Goal: Information Seeking & Learning: Learn about a topic

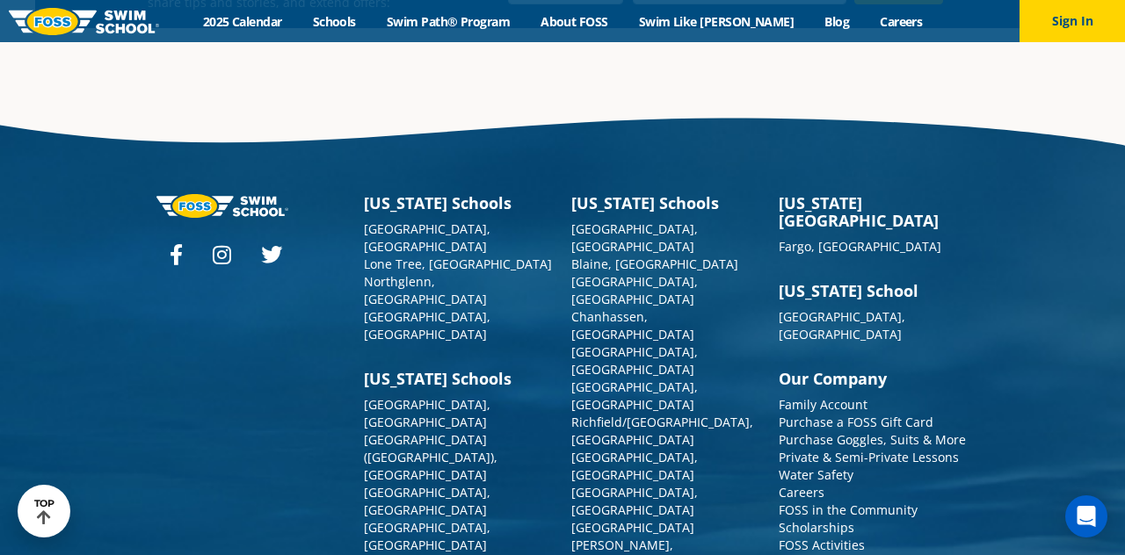
scroll to position [6284, 0]
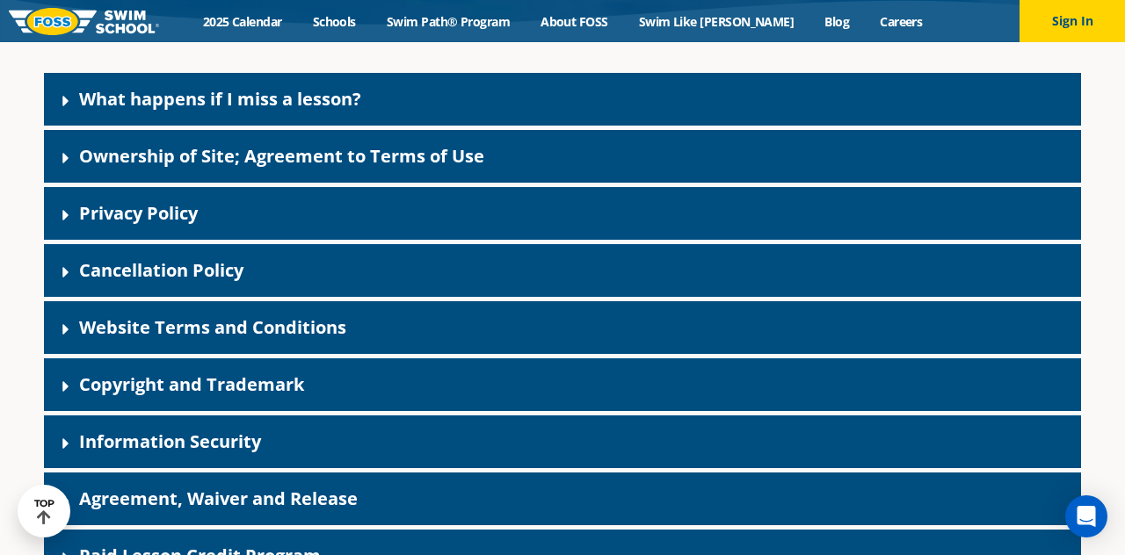
scroll to position [350, 0]
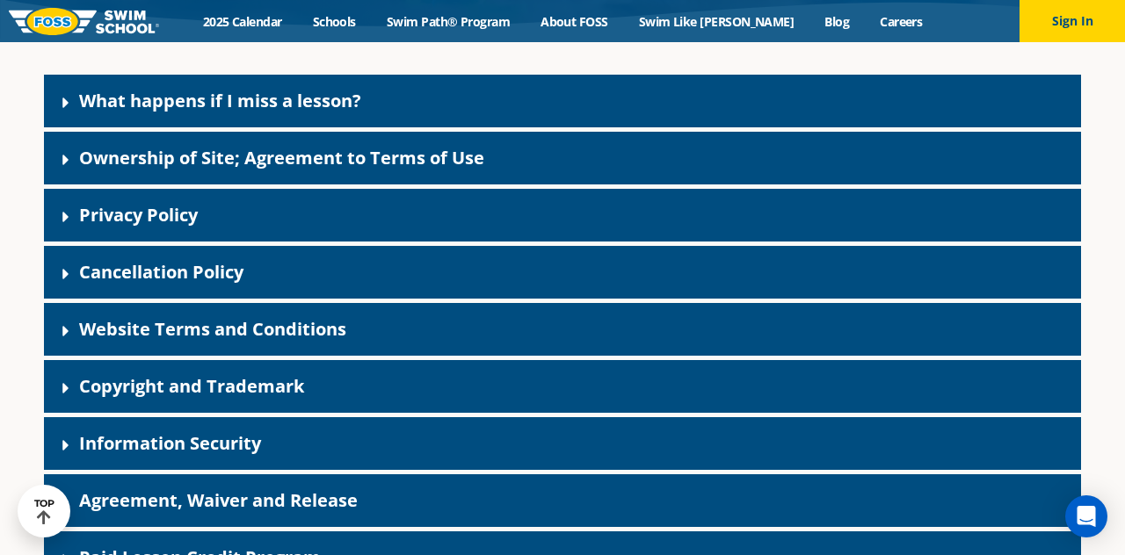
click at [671, 185] on div "Ownership of Site; Agreement to Terms of Use" at bounding box center [562, 158] width 1037 height 53
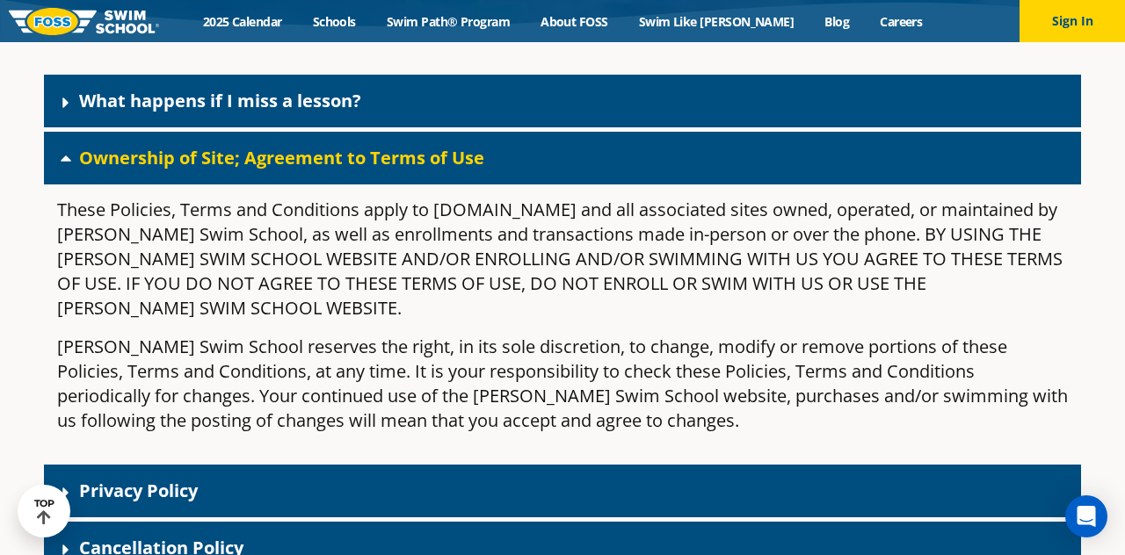
click at [733, 185] on div "Ownership of Site; Agreement to Terms of Use" at bounding box center [562, 158] width 1037 height 53
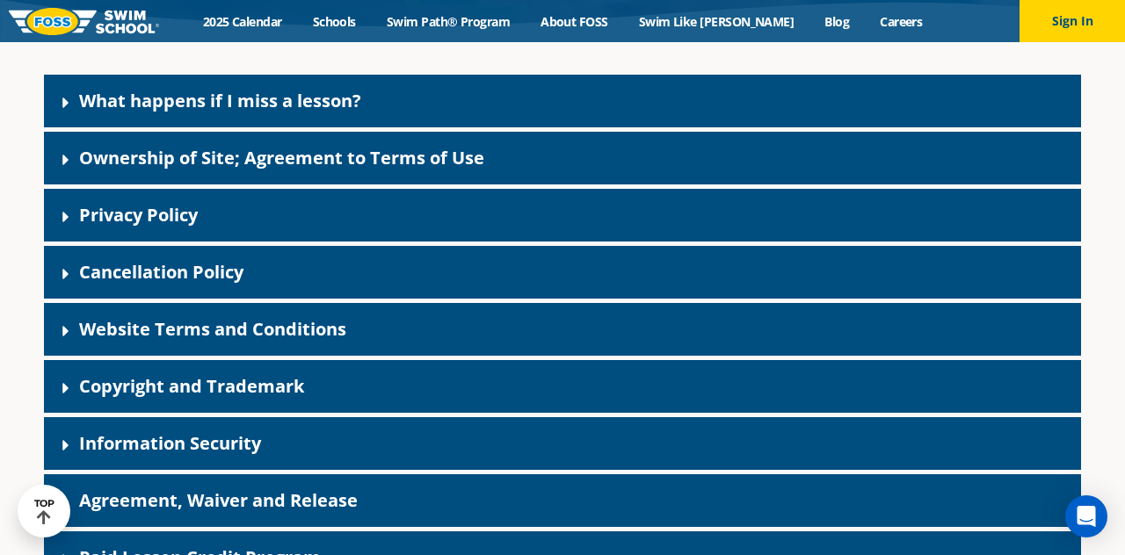
click at [723, 185] on div "Ownership of Site; Agreement to Terms of Use" at bounding box center [562, 158] width 1037 height 53
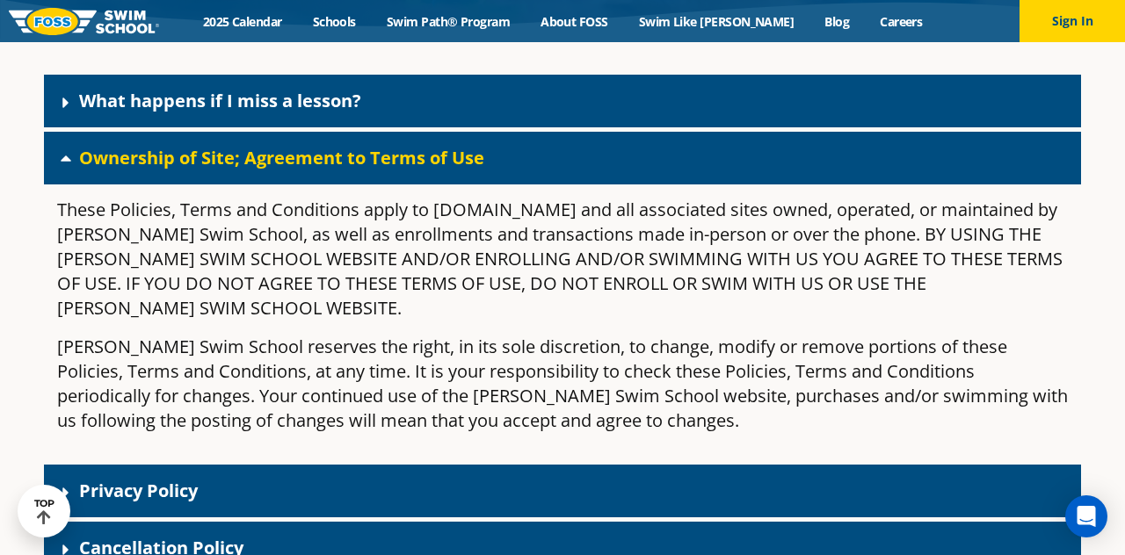
click at [740, 185] on div "Ownership of Site; Agreement to Terms of Use" at bounding box center [562, 158] width 1037 height 53
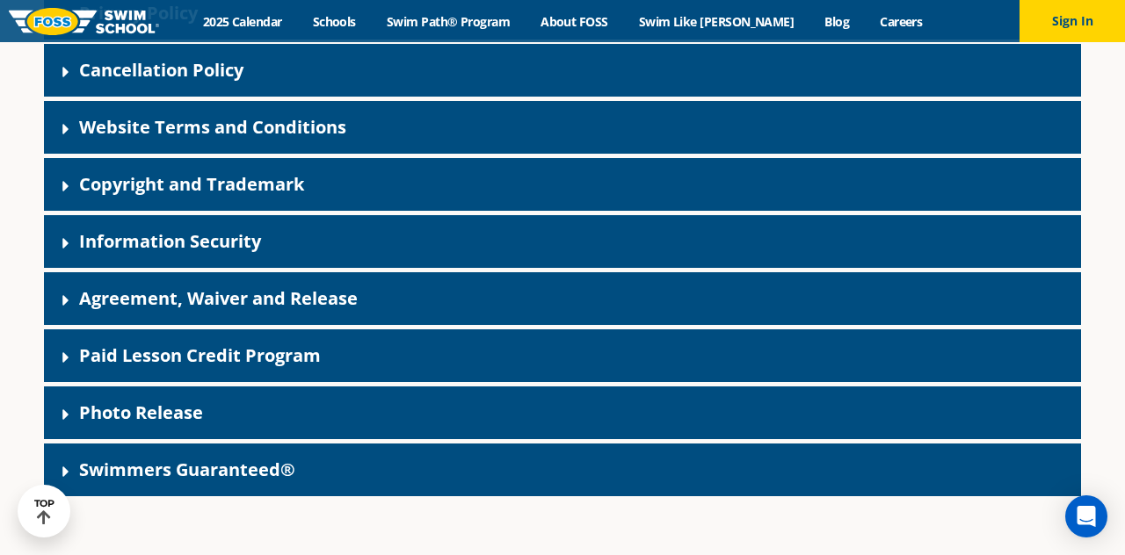
scroll to position [551, 0]
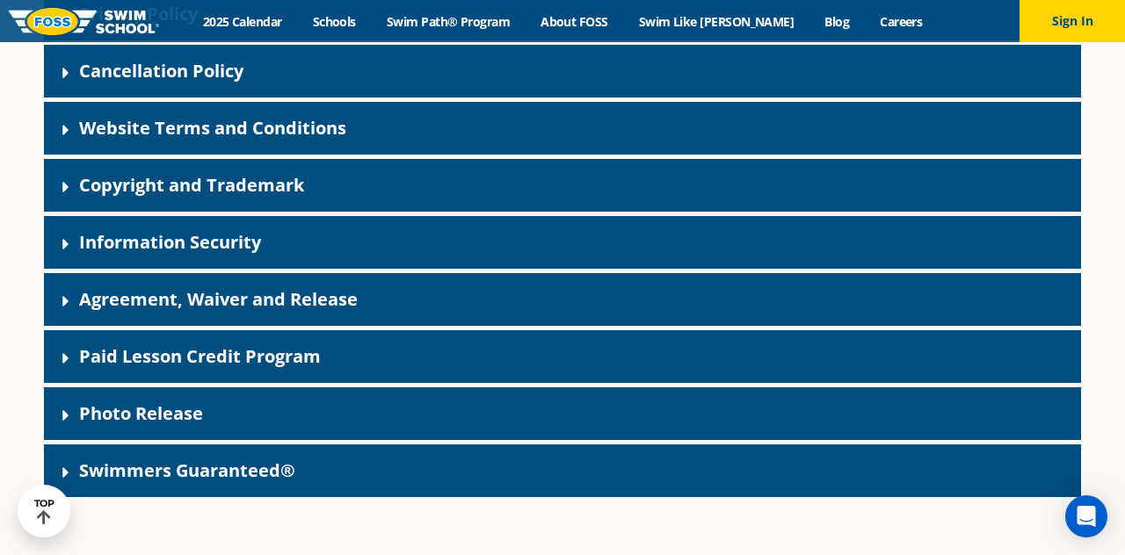
click at [388, 269] on div "Information Security" at bounding box center [562, 242] width 1037 height 53
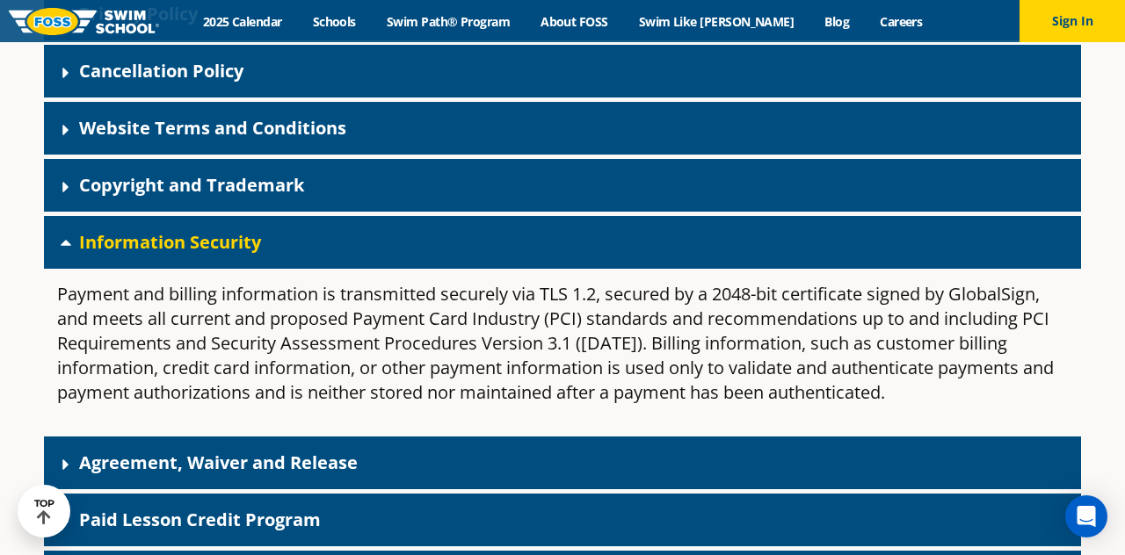
click at [675, 269] on div "Information Security" at bounding box center [562, 242] width 1037 height 53
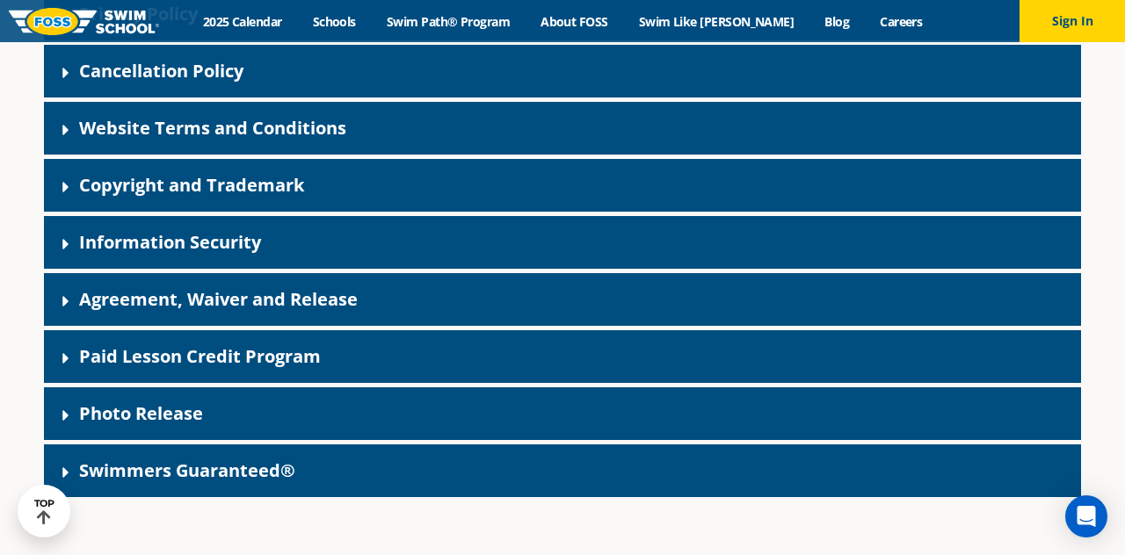
click at [603, 326] on div "Agreement, Waiver and Release" at bounding box center [562, 299] width 1037 height 53
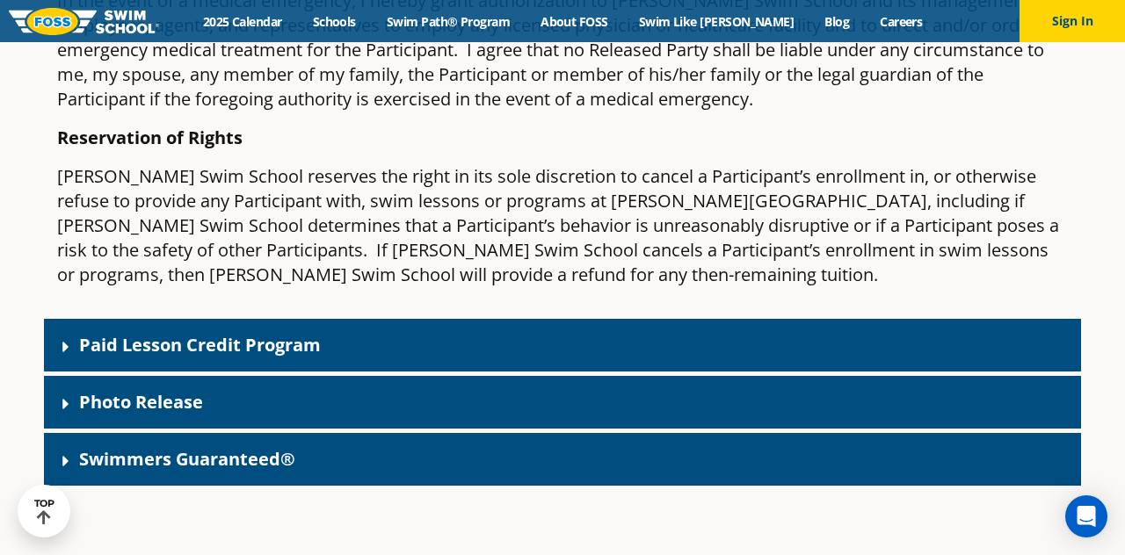
scroll to position [2314, 0]
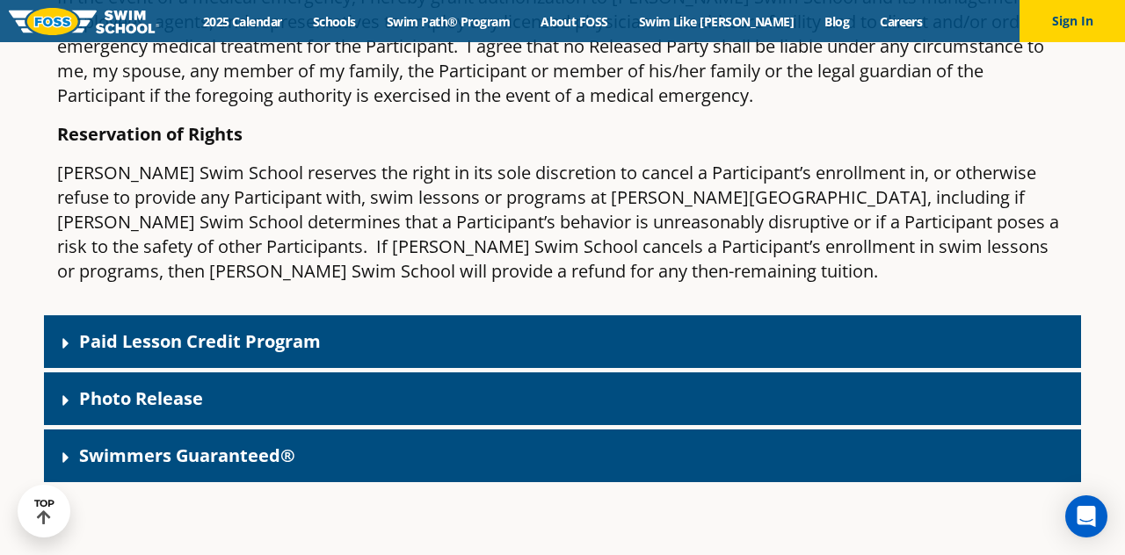
click at [924, 368] on div "Paid Lesson Credit Program" at bounding box center [562, 341] width 1037 height 53
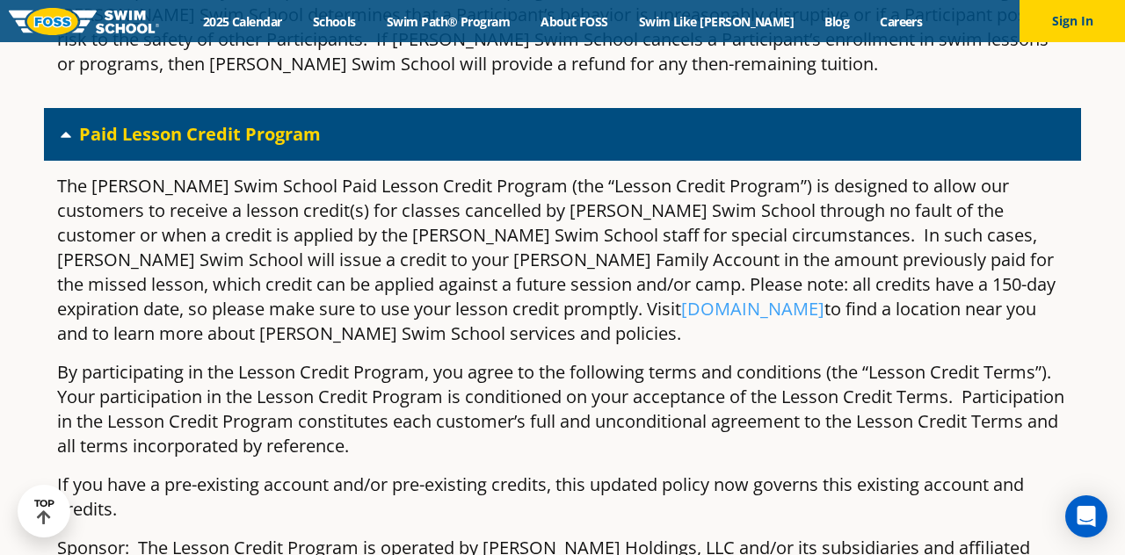
scroll to position [2523, 0]
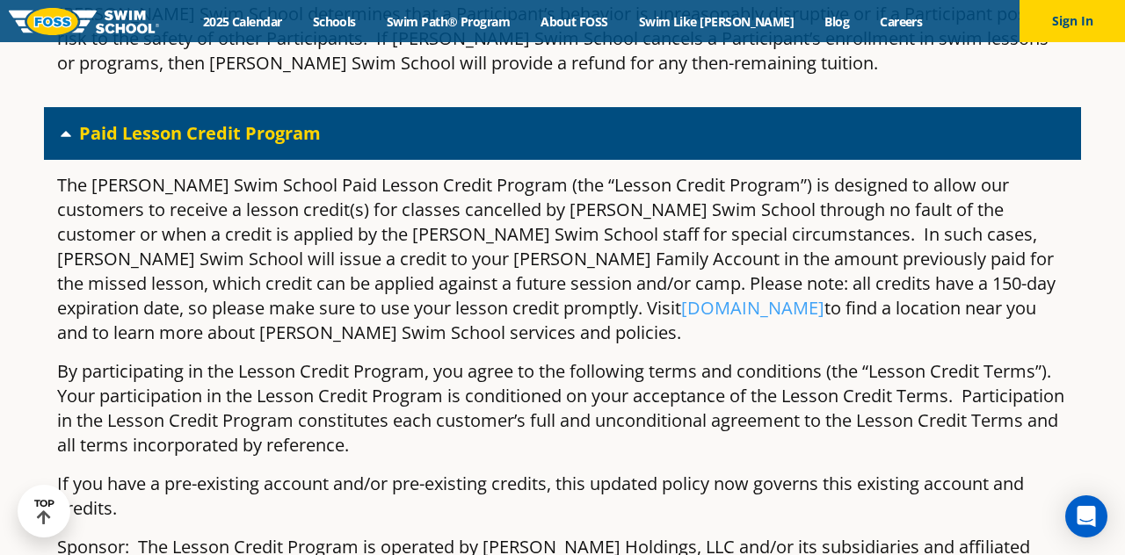
click at [993, 160] on div "Paid Lesson Credit Program" at bounding box center [562, 133] width 1037 height 53
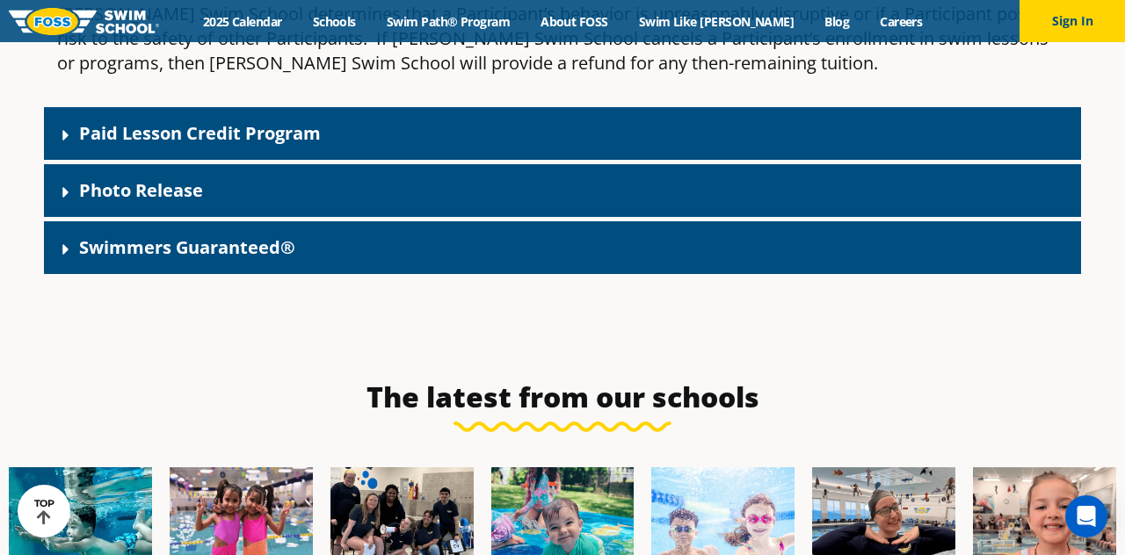
click at [981, 217] on div "Photo Release" at bounding box center [562, 190] width 1037 height 53
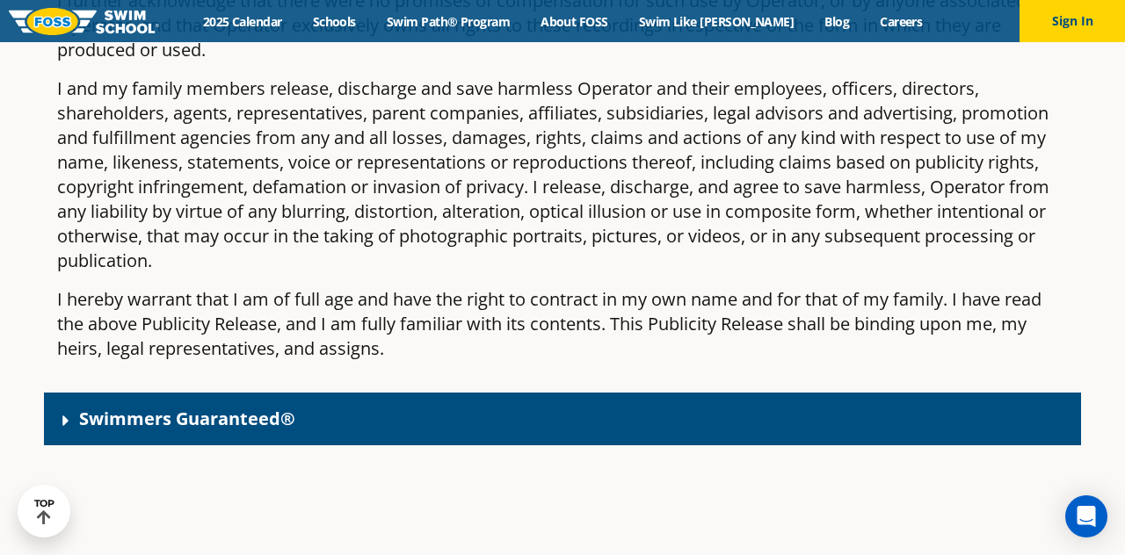
scroll to position [3049, 0]
click at [948, 445] on div "Swimmers Guaranteed®" at bounding box center [562, 419] width 1037 height 53
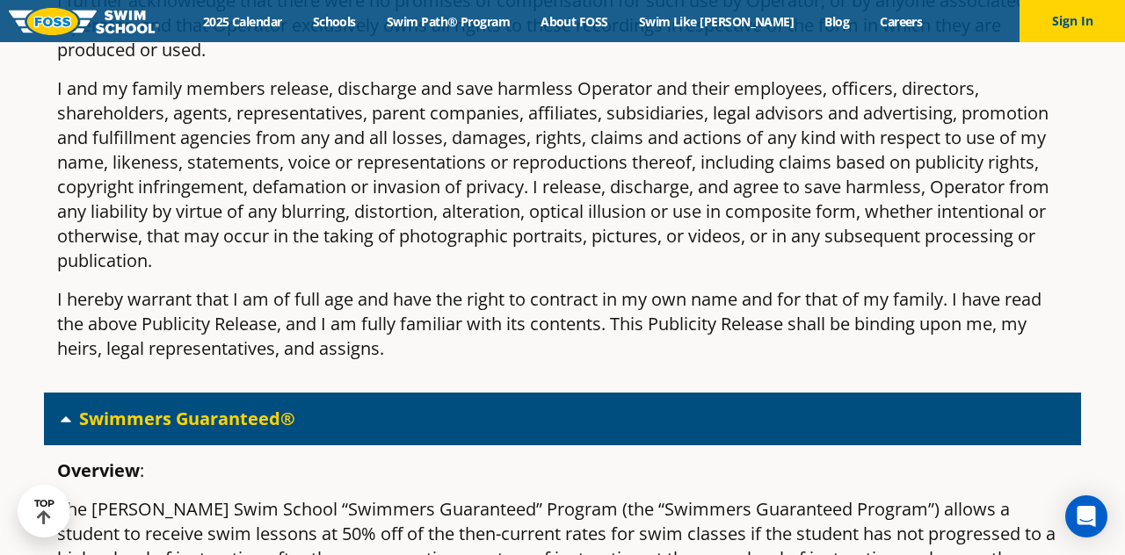
click at [930, 445] on div "Swimmers Guaranteed®" at bounding box center [562, 419] width 1037 height 53
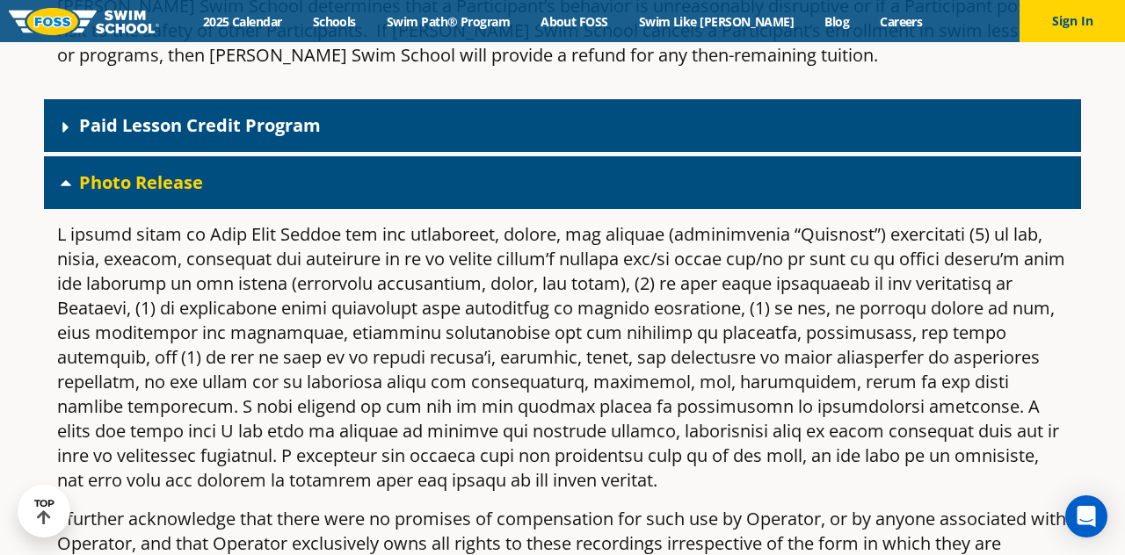
click at [999, 209] on div "Photo Release" at bounding box center [562, 182] width 1037 height 53
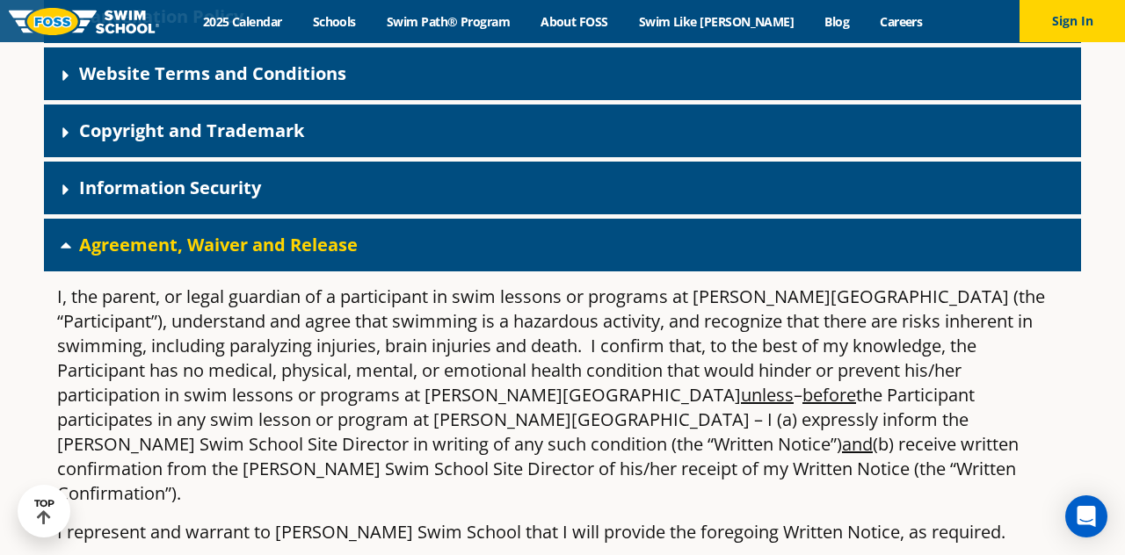
scroll to position [594, 0]
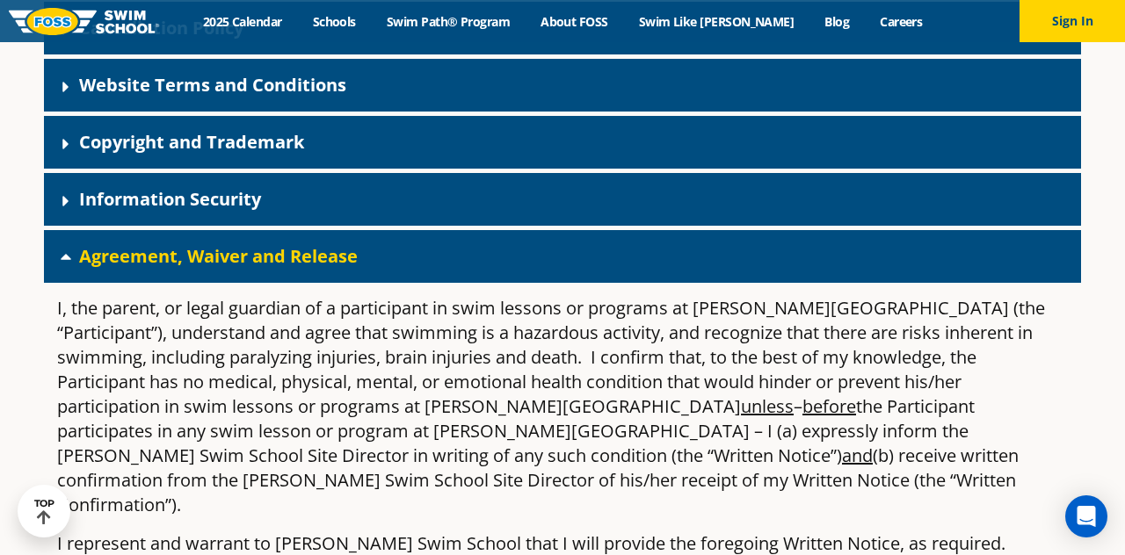
click at [972, 283] on div "Agreement, Waiver and Release" at bounding box center [562, 256] width 1037 height 53
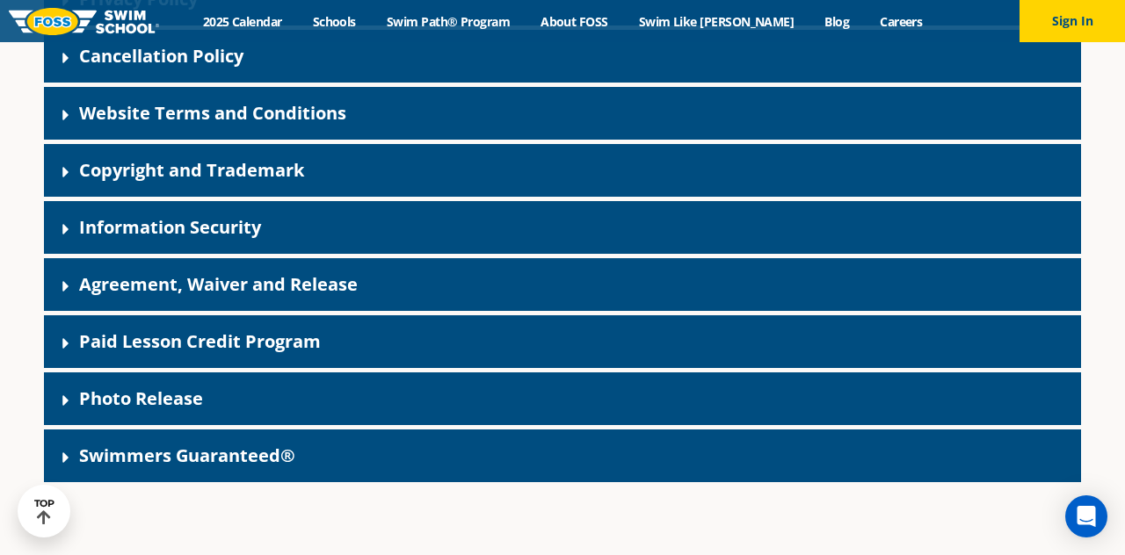
scroll to position [562, 0]
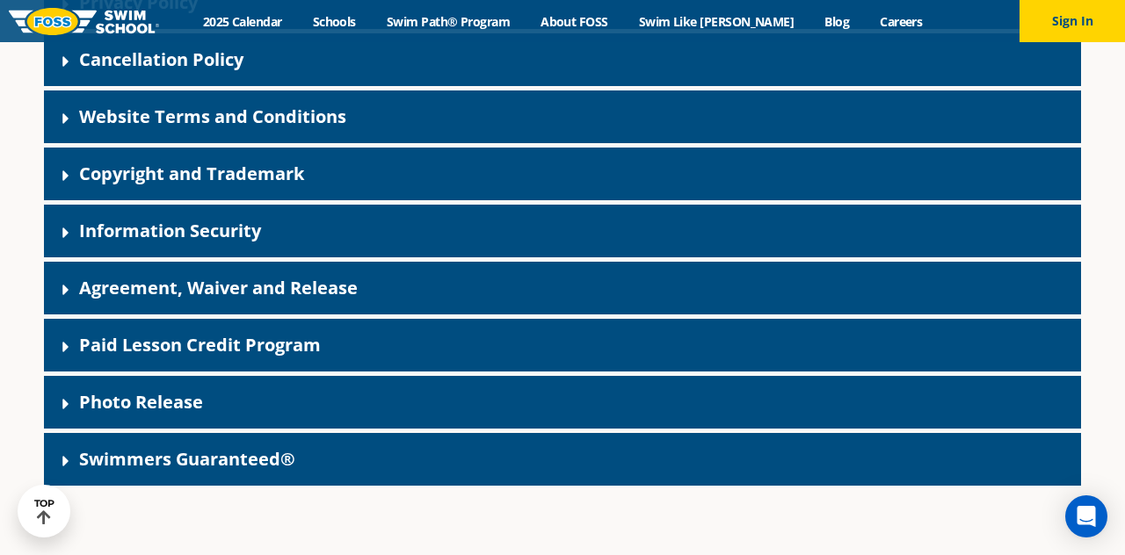
click at [1010, 315] on div "Agreement, Waiver and Release" at bounding box center [562, 288] width 1037 height 53
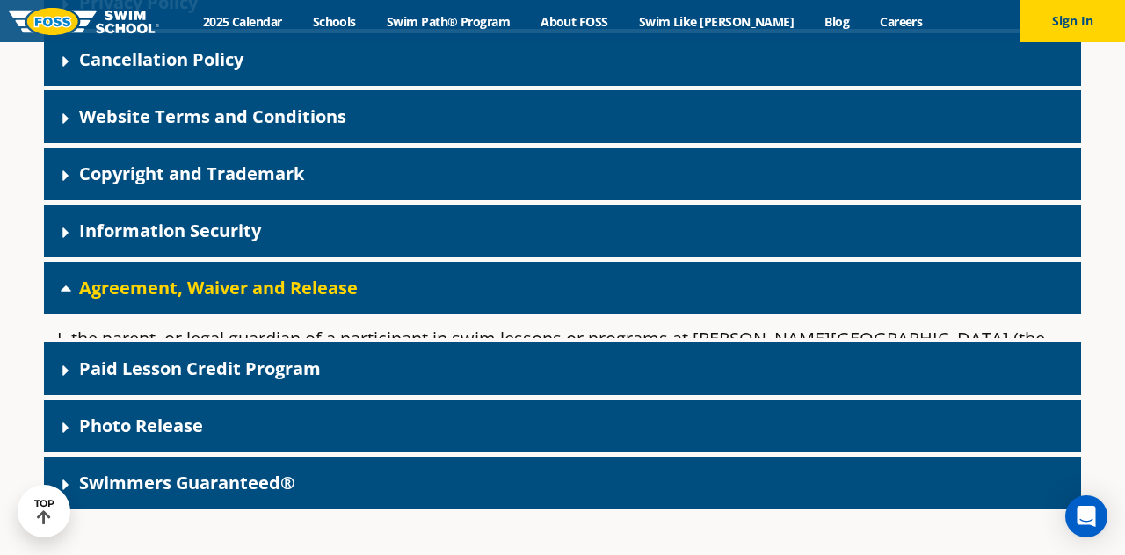
click at [1025, 257] on div "Information Security" at bounding box center [562, 231] width 1037 height 53
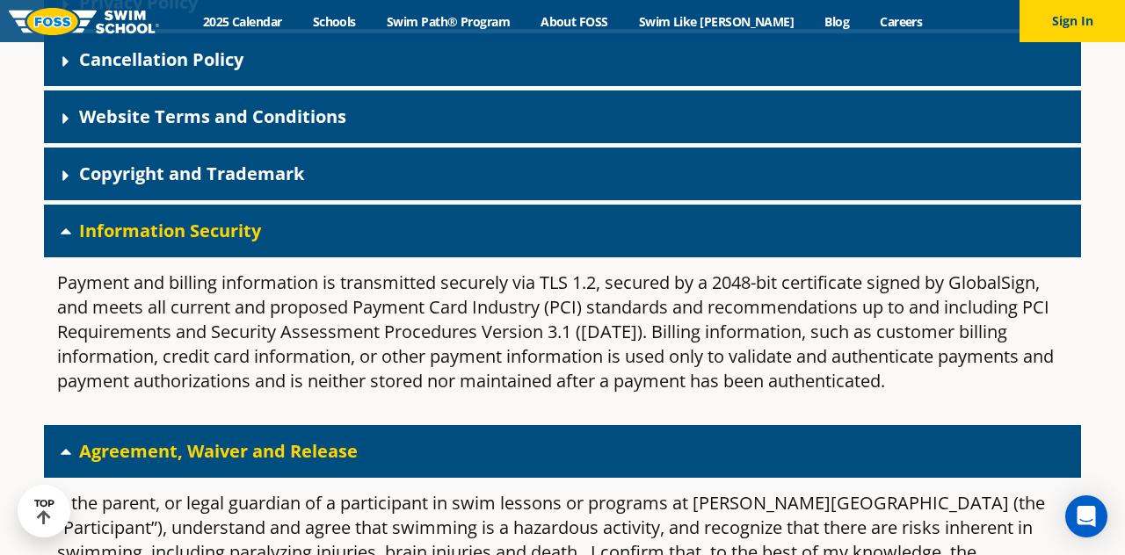
click at [1030, 257] on div "Information Security" at bounding box center [562, 231] width 1037 height 53
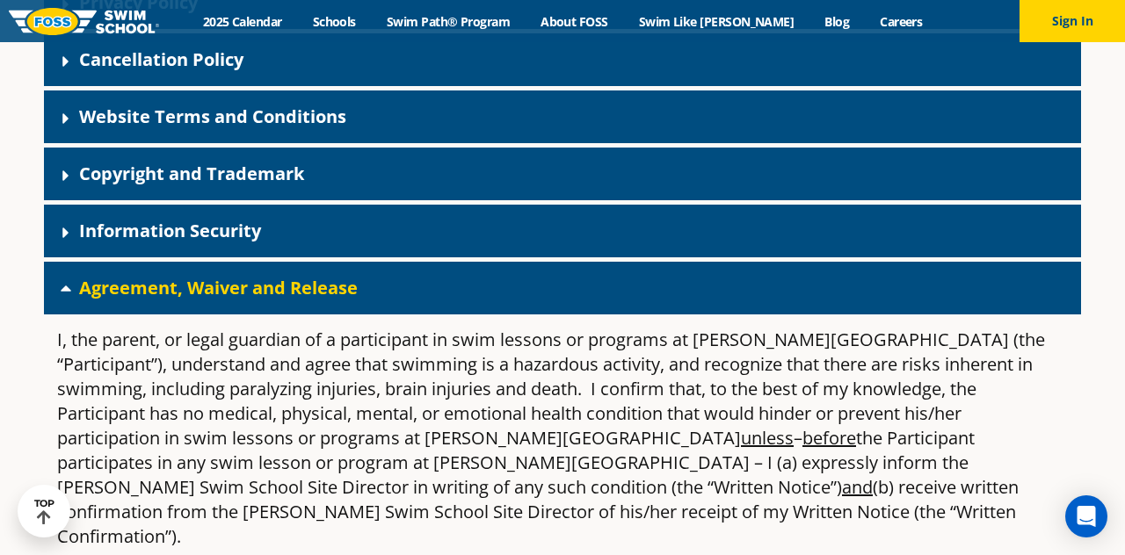
click at [995, 315] on div "Agreement, Waiver and Release" at bounding box center [562, 288] width 1037 height 53
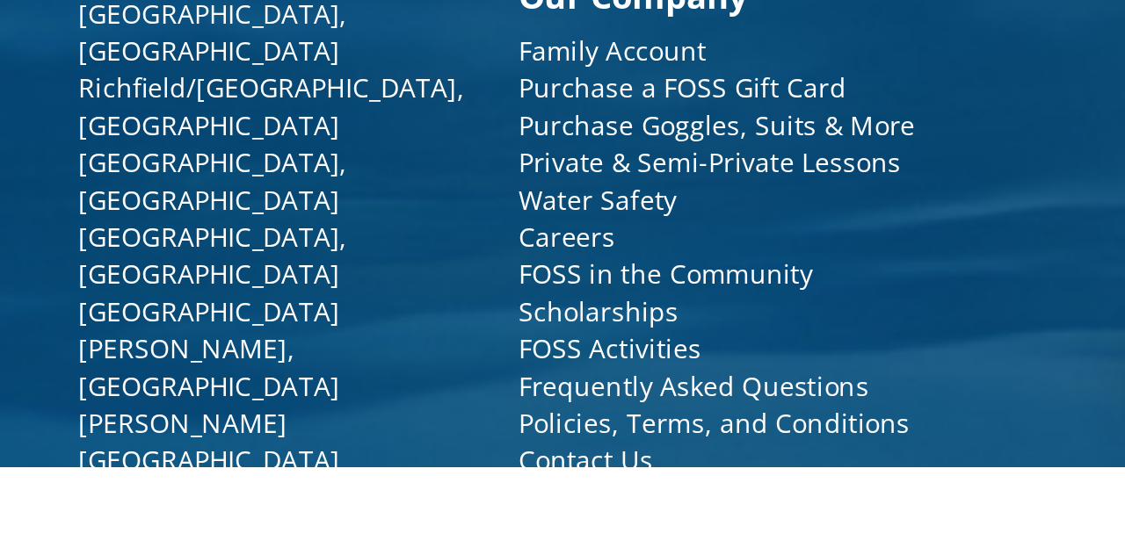
scroll to position [1638, 0]
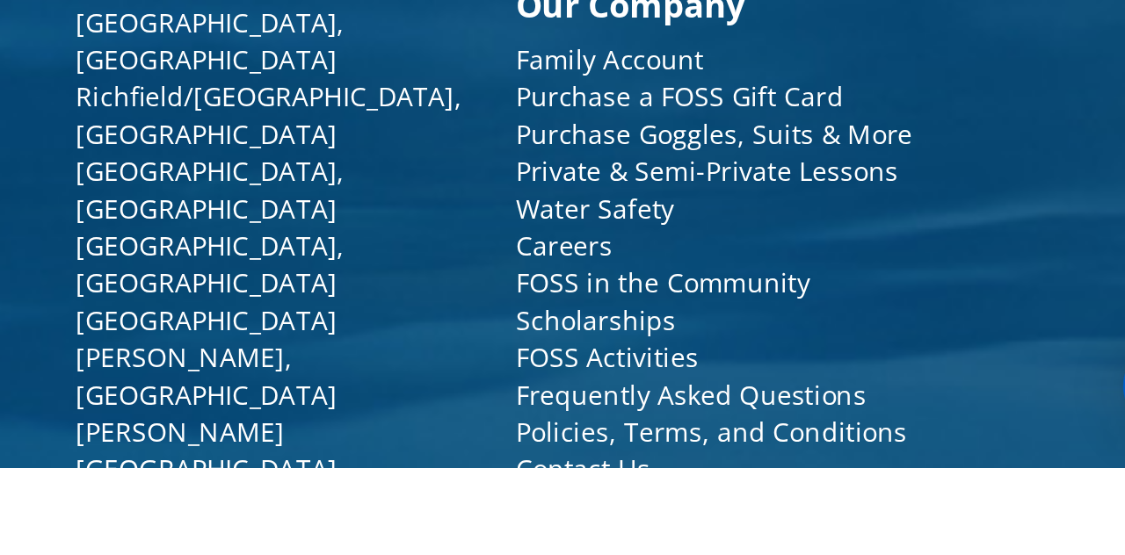
click at [844, 441] on link "Water Safety" at bounding box center [815, 432] width 75 height 17
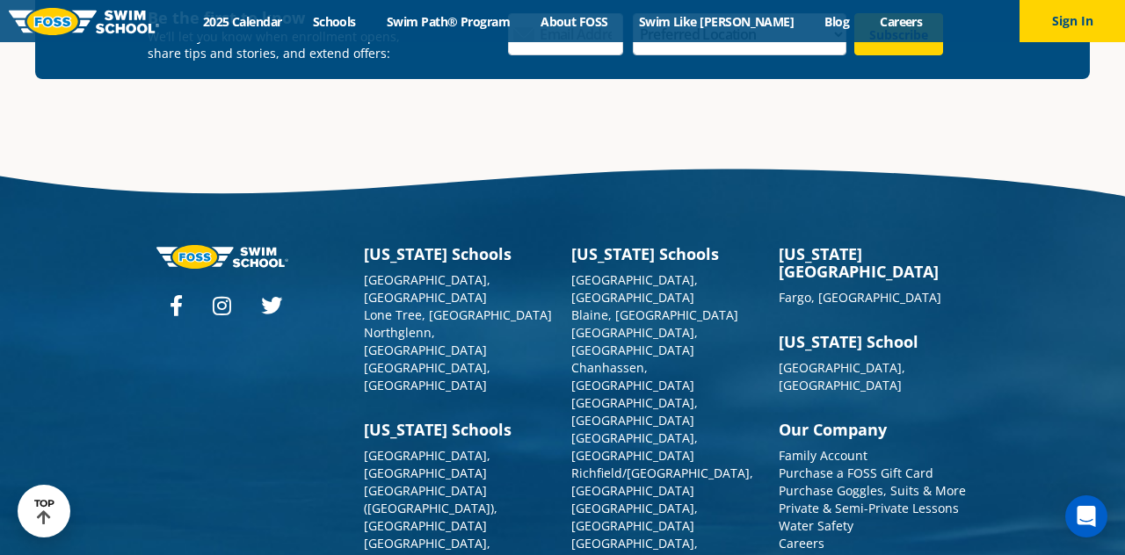
scroll to position [5076, 0]
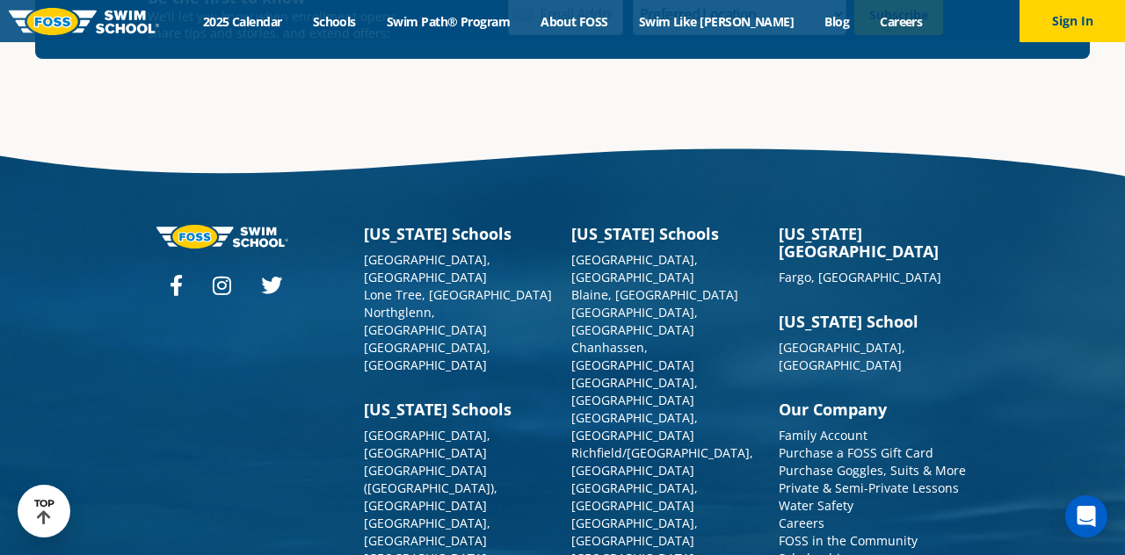
click at [877, 445] on link "Purchase a FOSS Gift Card" at bounding box center [855, 453] width 155 height 17
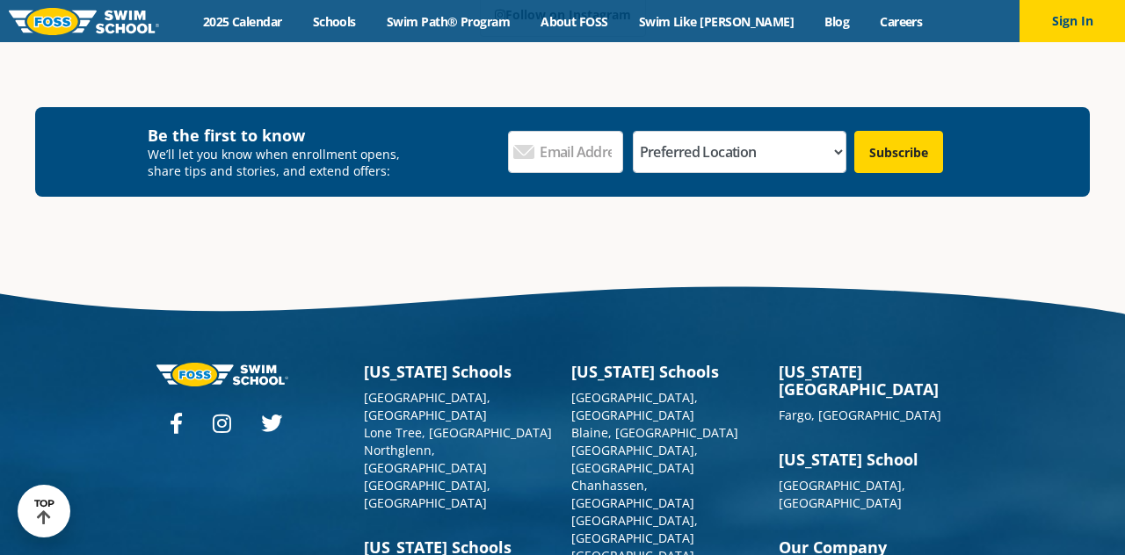
scroll to position [1317, 0]
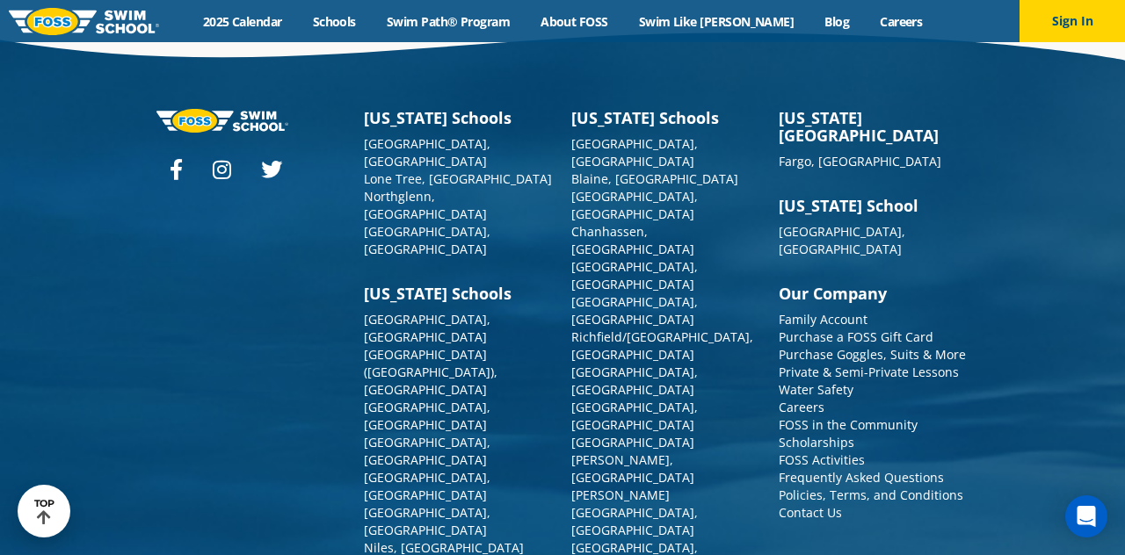
click at [846, 311] on link "Family Account" at bounding box center [822, 319] width 89 height 17
click at [874, 487] on link "Policies, Terms, and Conditions" at bounding box center [870, 495] width 185 height 17
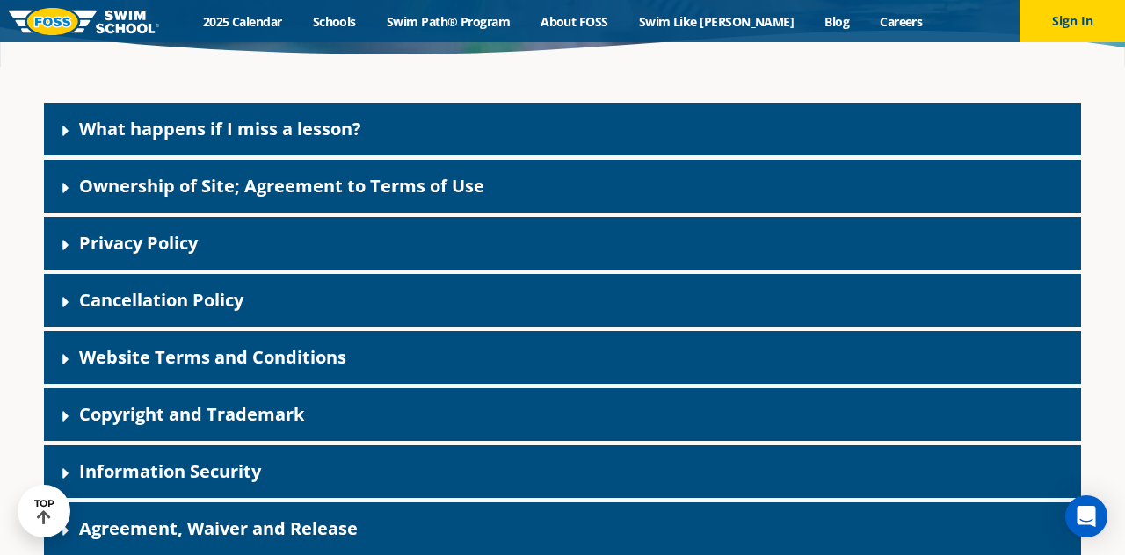
scroll to position [333, 0]
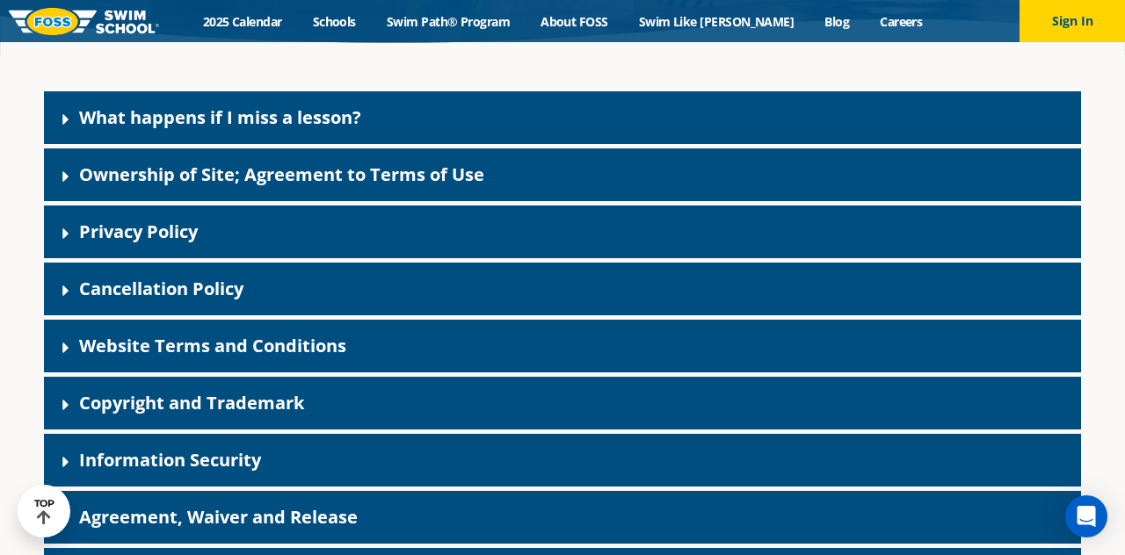
click at [85, 186] on link "Ownership of Site; Agreement to Terms of Use" at bounding box center [281, 175] width 405 height 24
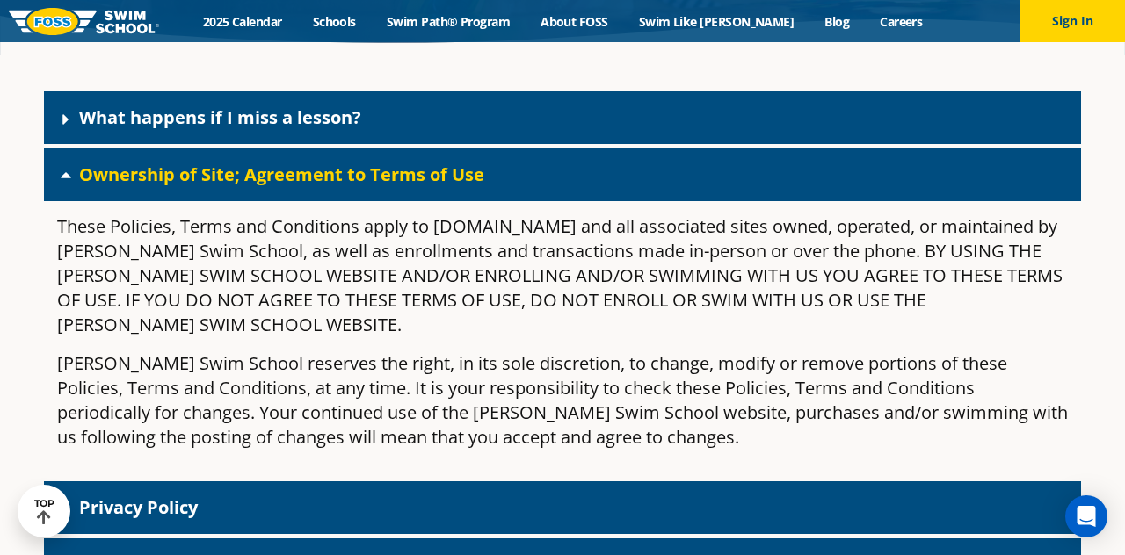
click at [105, 186] on link "Ownership of Site; Agreement to Terms of Use" at bounding box center [281, 175] width 405 height 24
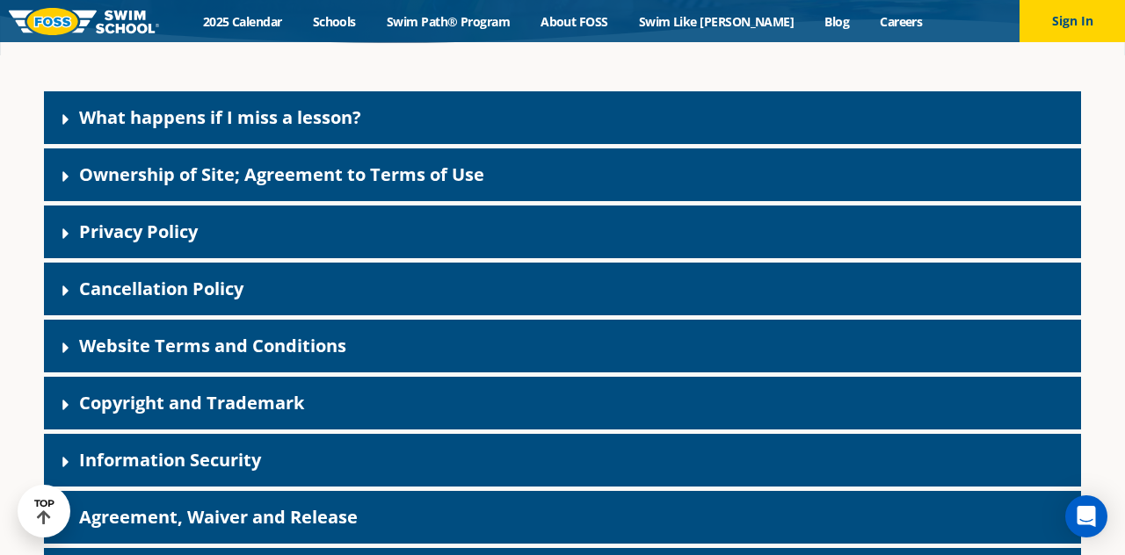
click at [108, 243] on link "Privacy Policy" at bounding box center [138, 232] width 119 height 24
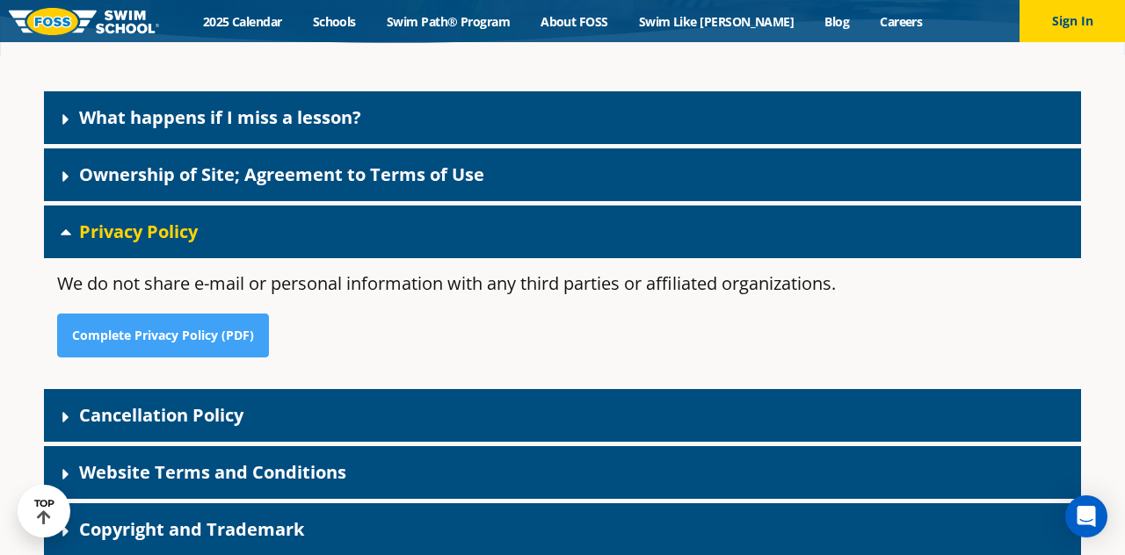
click at [103, 243] on link "Privacy Policy" at bounding box center [138, 232] width 119 height 24
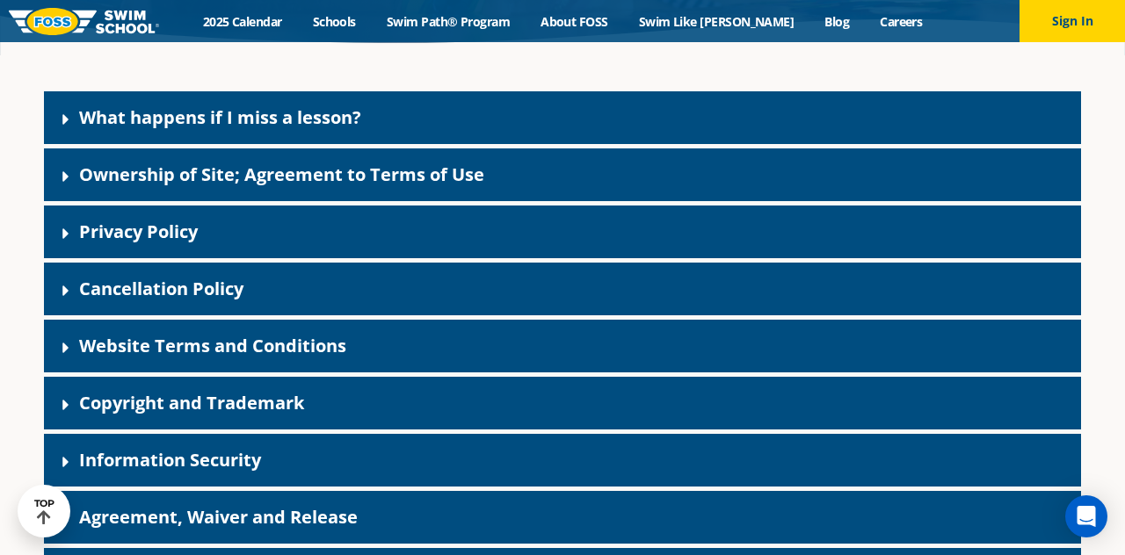
click at [140, 300] on link "Cancellation Policy" at bounding box center [161, 289] width 164 height 24
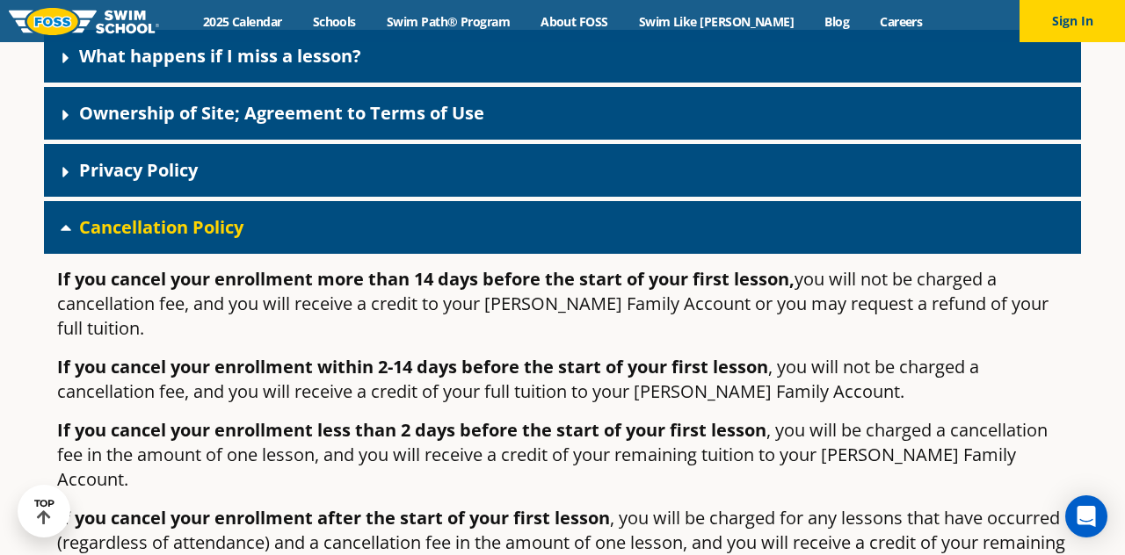
scroll to position [459, 0]
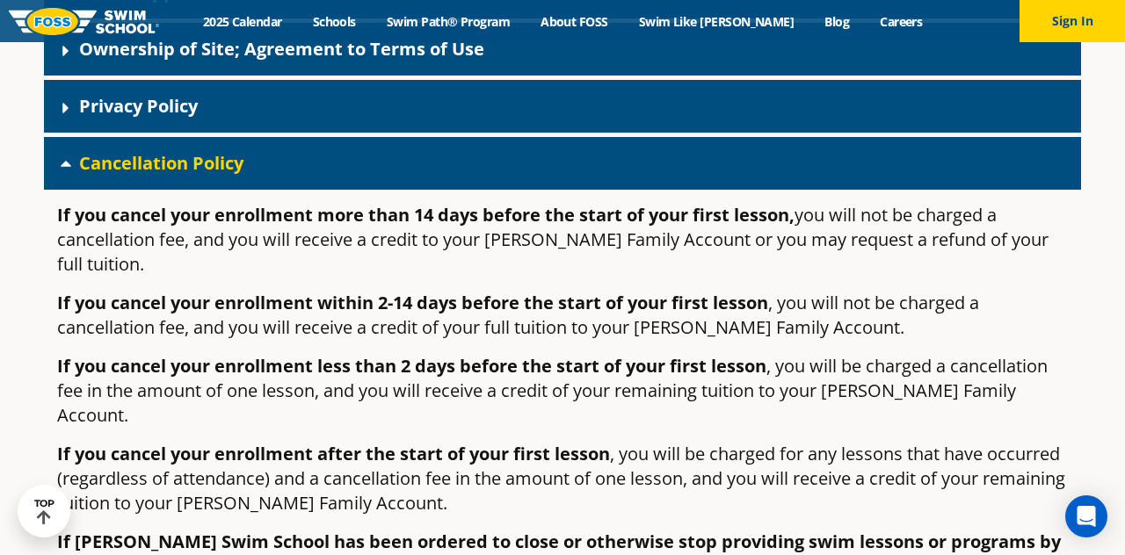
click at [118, 175] on link "Cancellation Policy" at bounding box center [161, 163] width 164 height 24
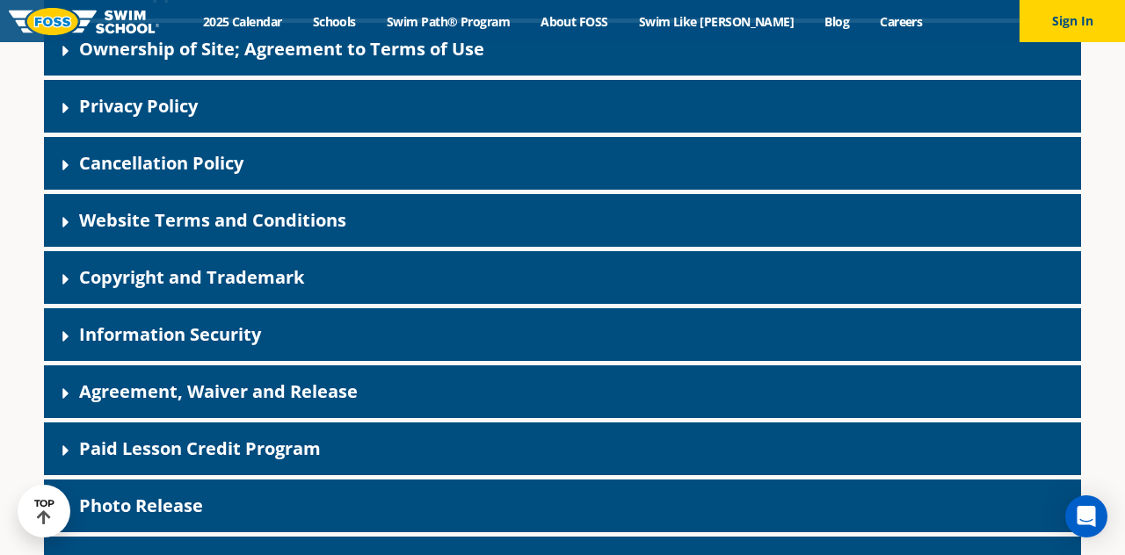
click at [119, 232] on link "Website Terms and Conditions" at bounding box center [212, 220] width 267 height 24
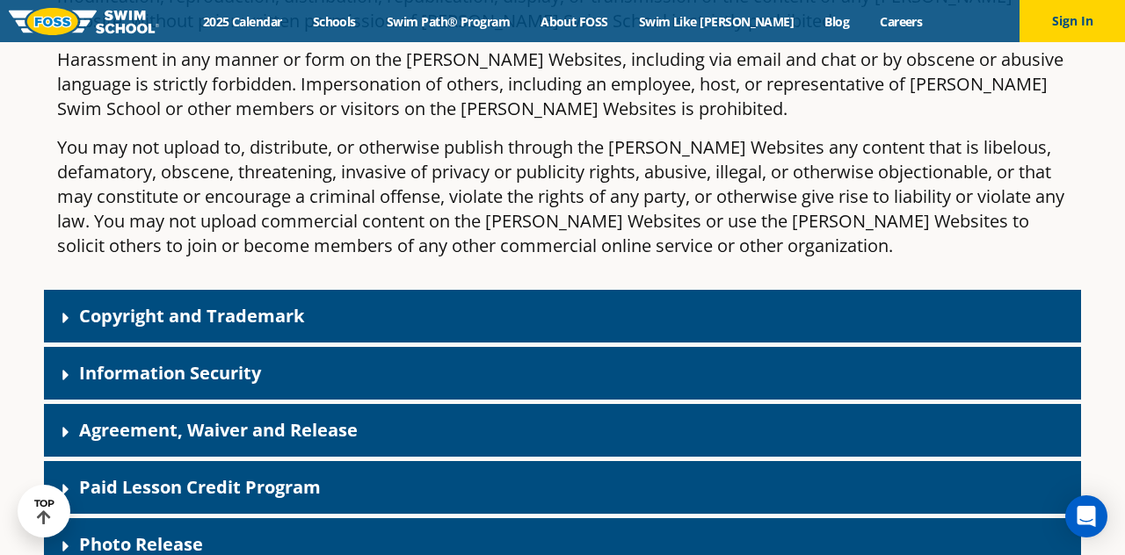
scroll to position [1457, 0]
